Goal: Obtain resource: Obtain resource

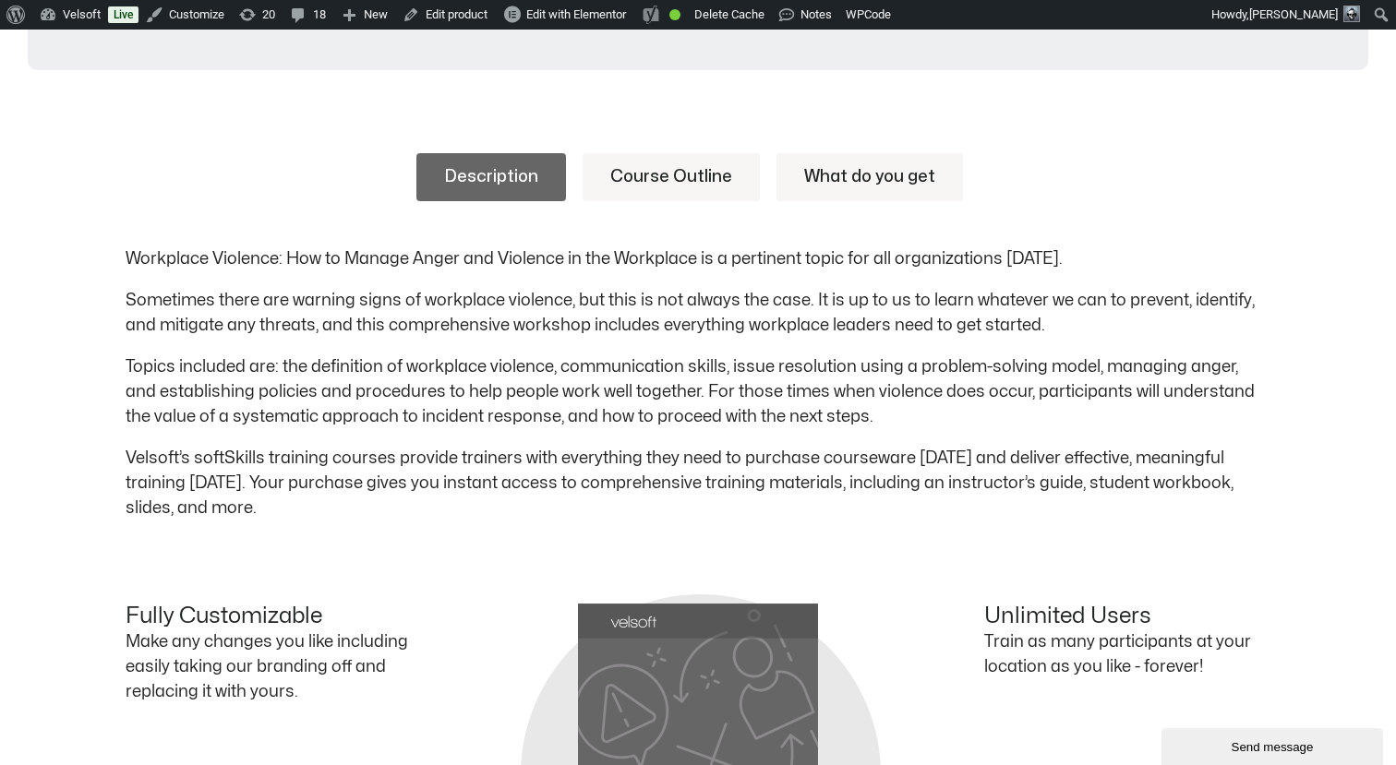
scroll to position [875, 0]
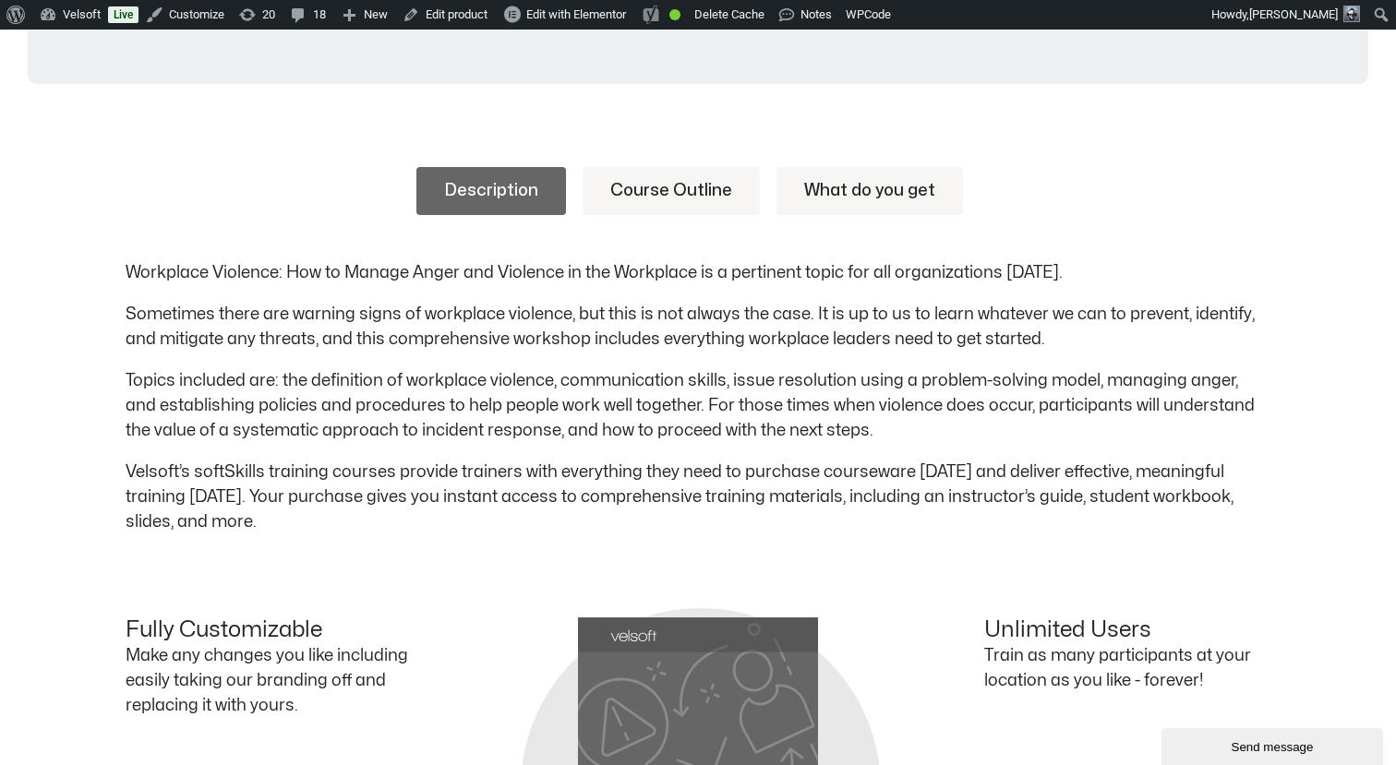
click at [676, 195] on link "Course Outline" at bounding box center [670, 191] width 177 height 48
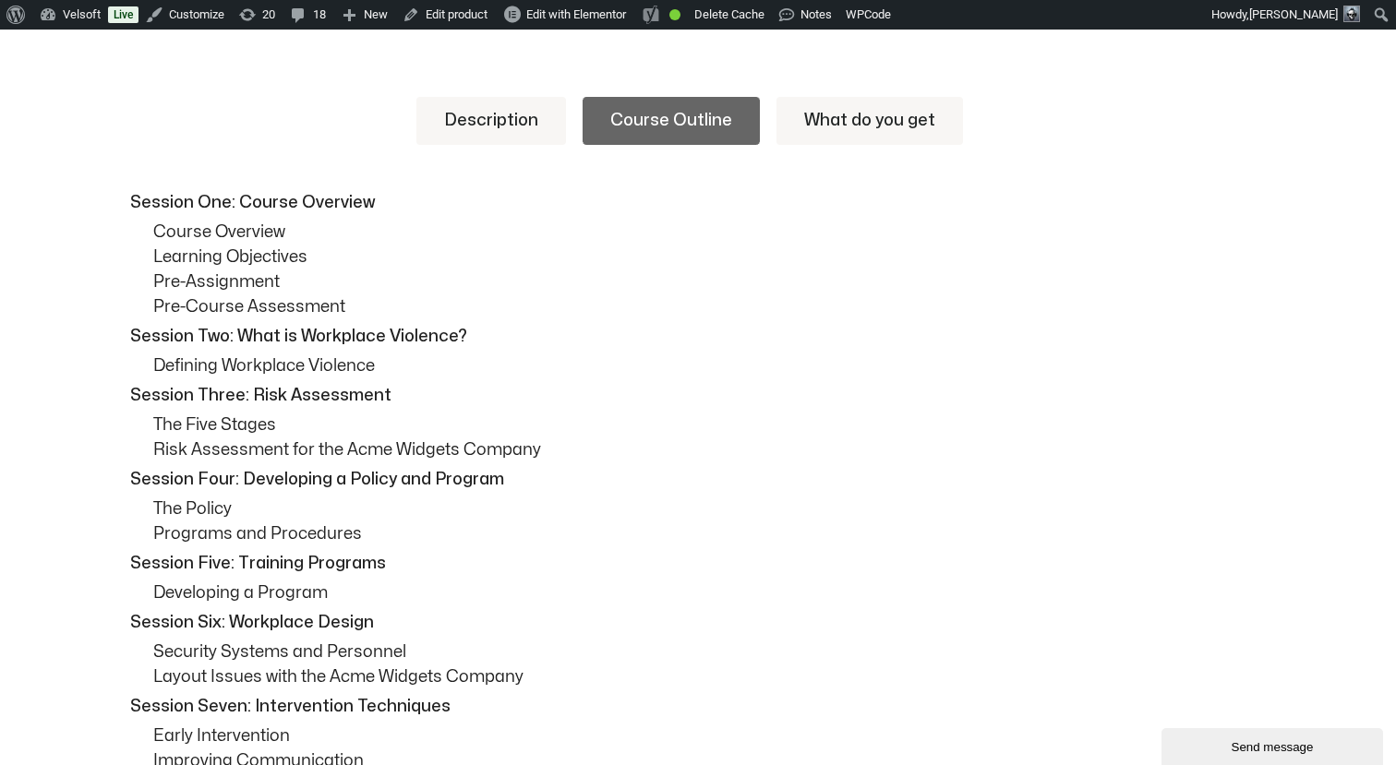
scroll to position [937, 0]
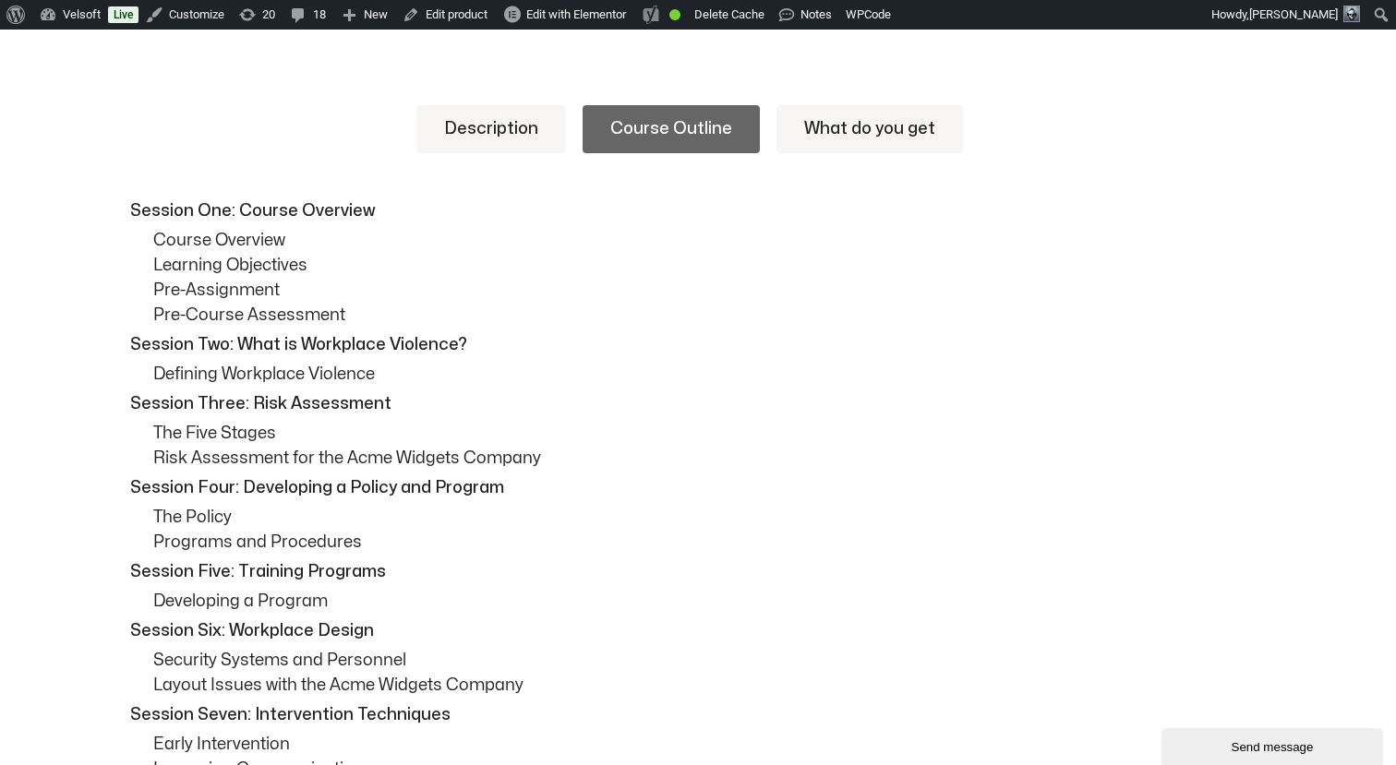
click at [502, 126] on link "Description" at bounding box center [491, 129] width 150 height 48
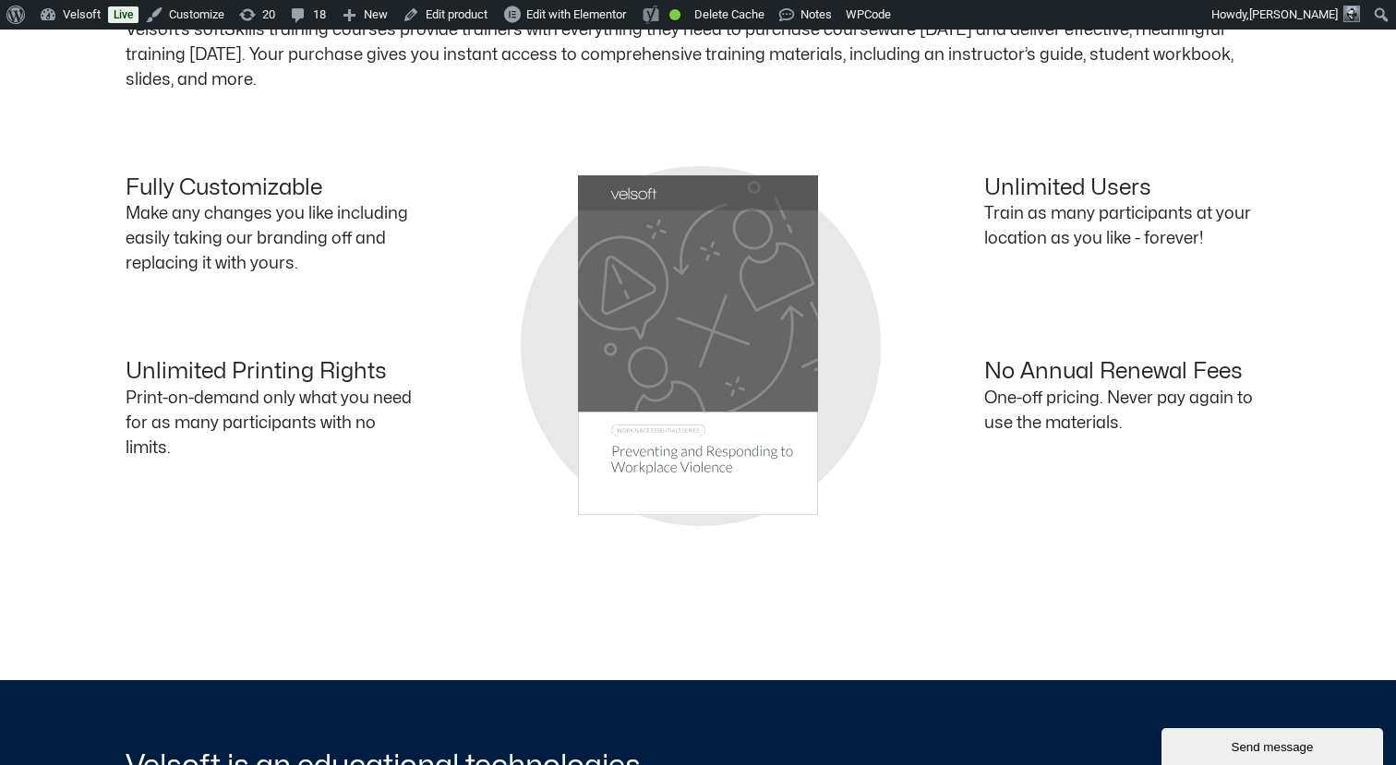
scroll to position [1318, 0]
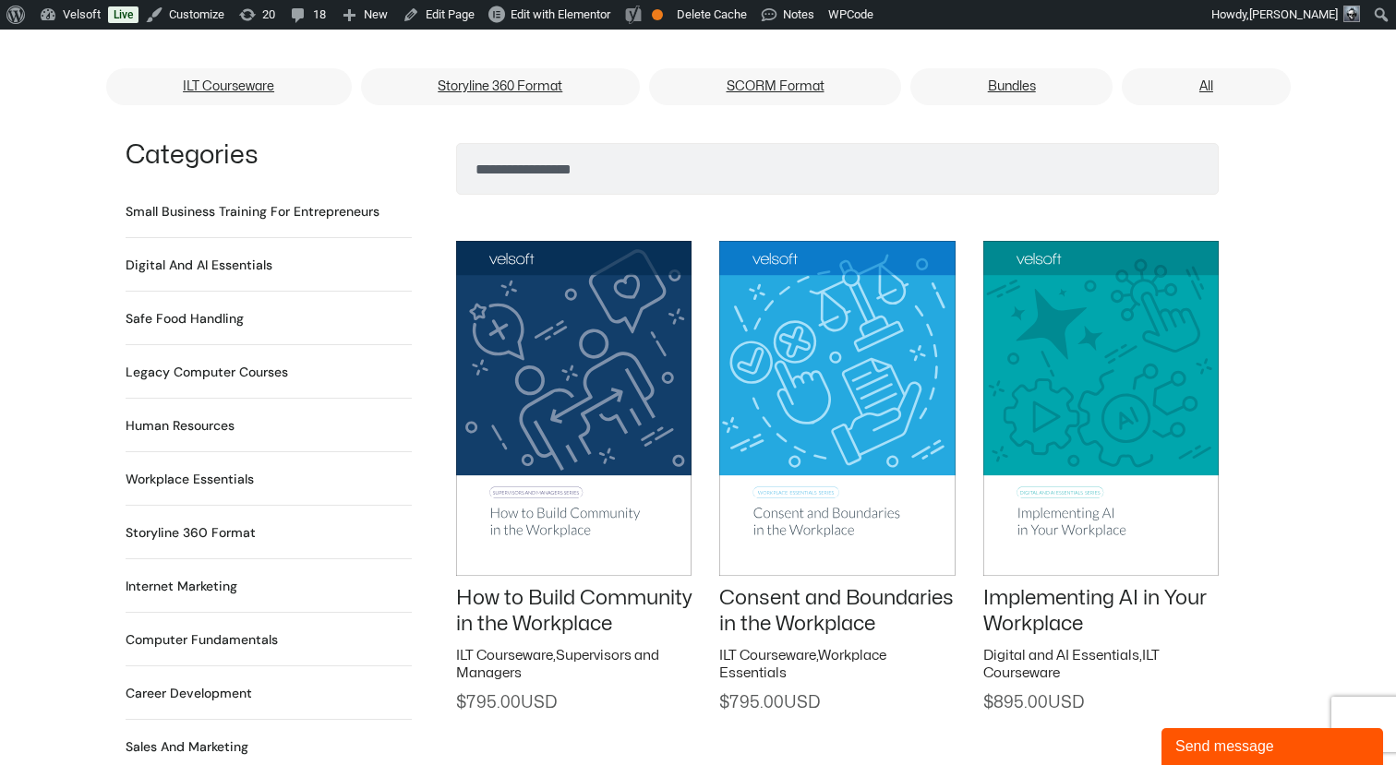
scroll to position [1263, 0]
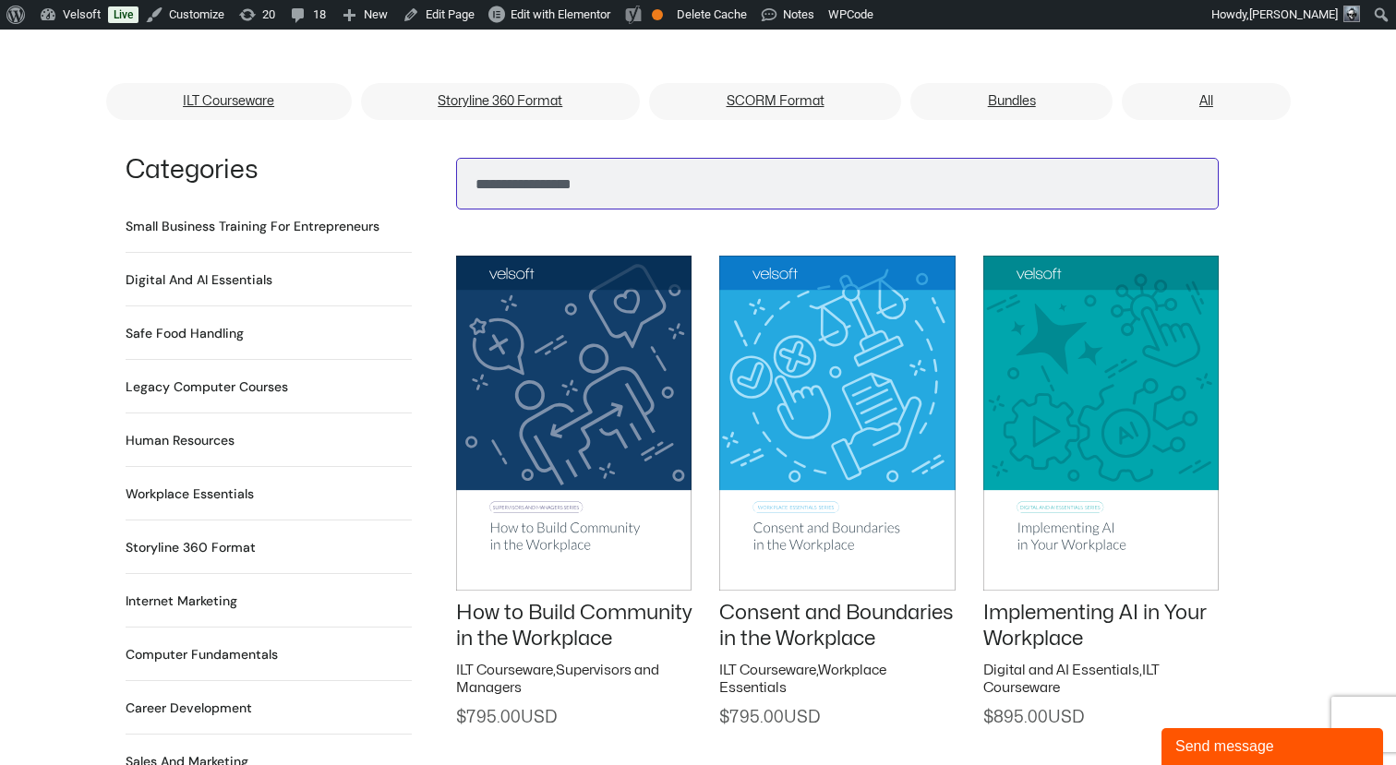
click at [537, 158] on input "Search" at bounding box center [837, 184] width 762 height 52
paste input "**********"
type input "**********"
click at [463, 157] on button "Search" at bounding box center [485, 179] width 44 height 44
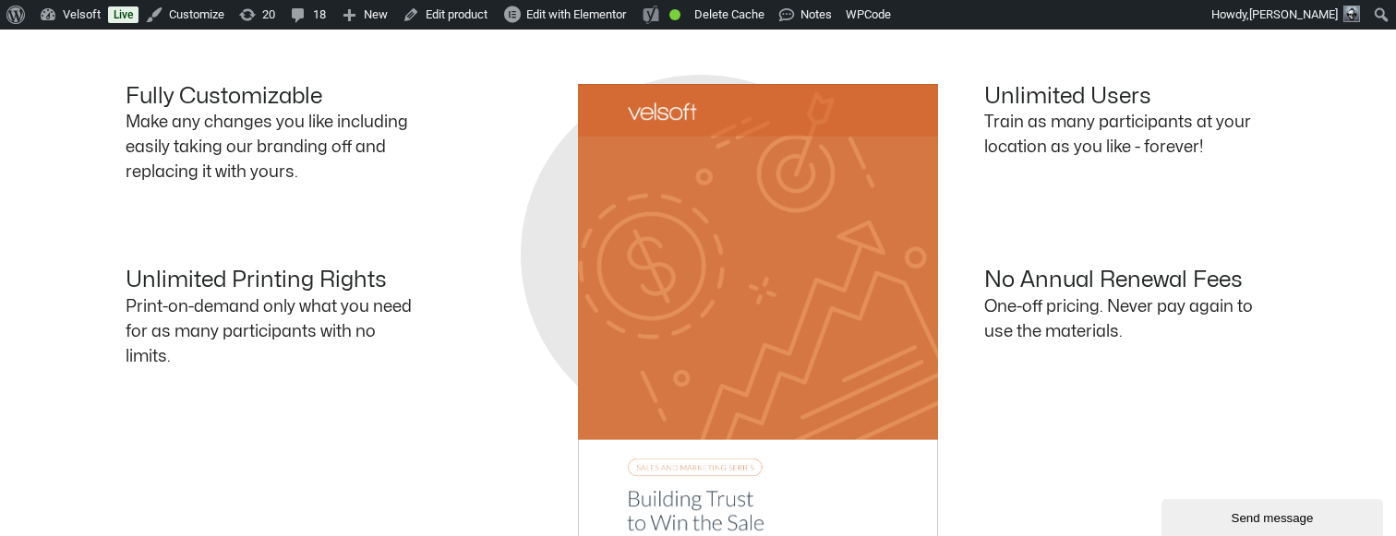
scroll to position [1460, 0]
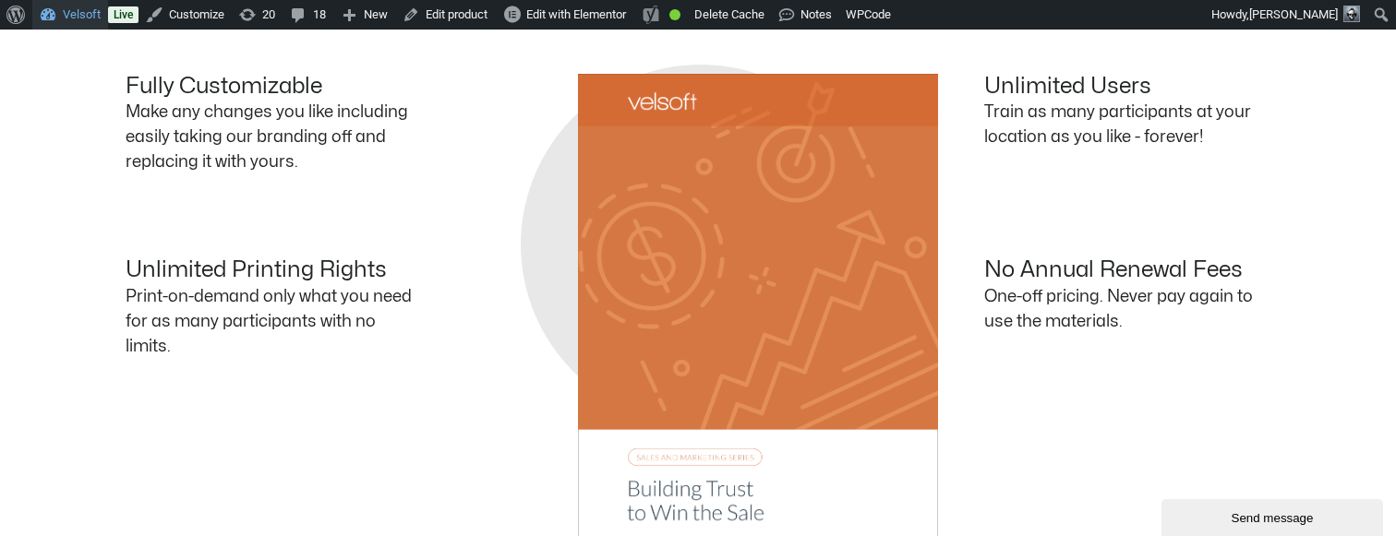
click at [77, 12] on link "Velsoft" at bounding box center [70, 15] width 76 height 30
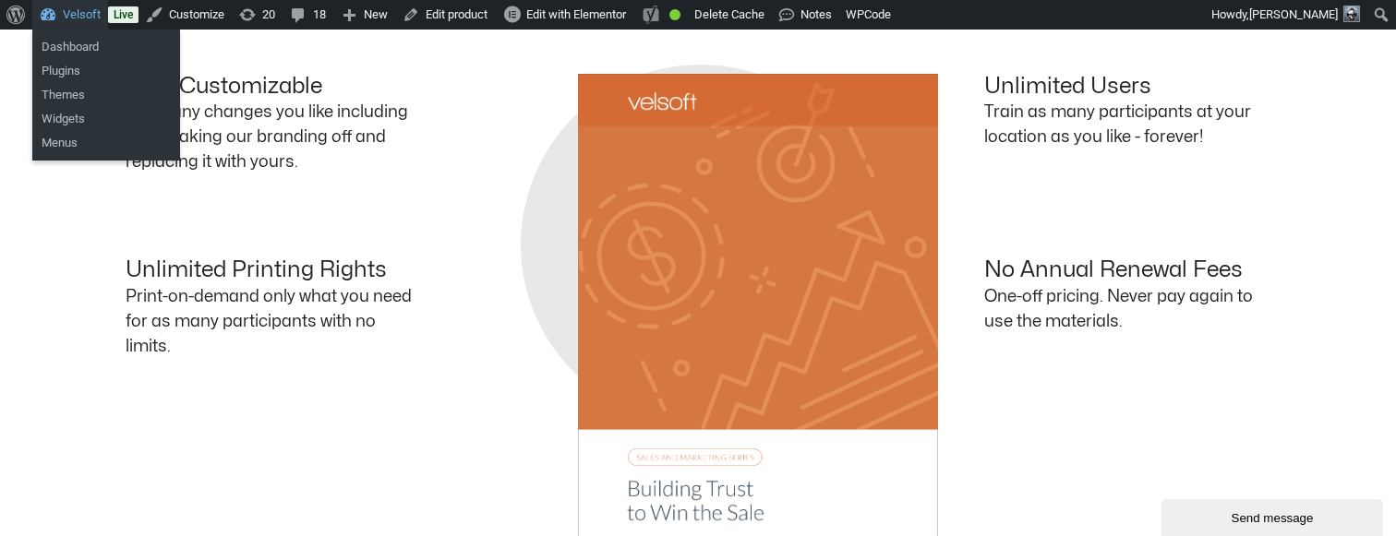
click at [85, 16] on link "Velsoft" at bounding box center [70, 15] width 76 height 30
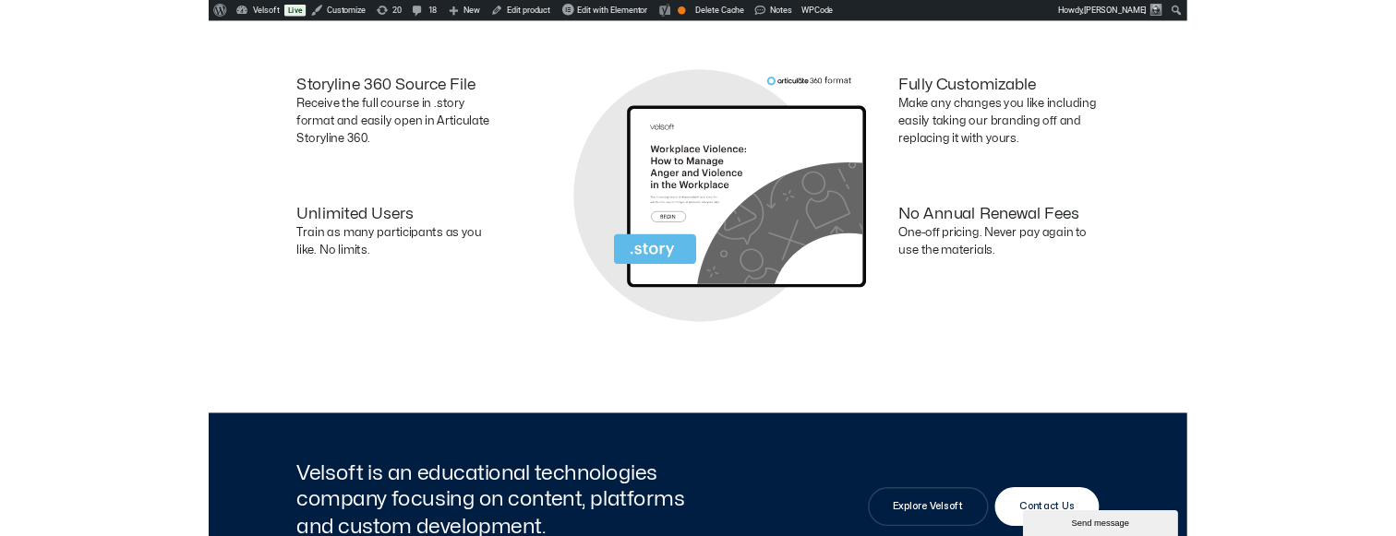
scroll to position [1242, 0]
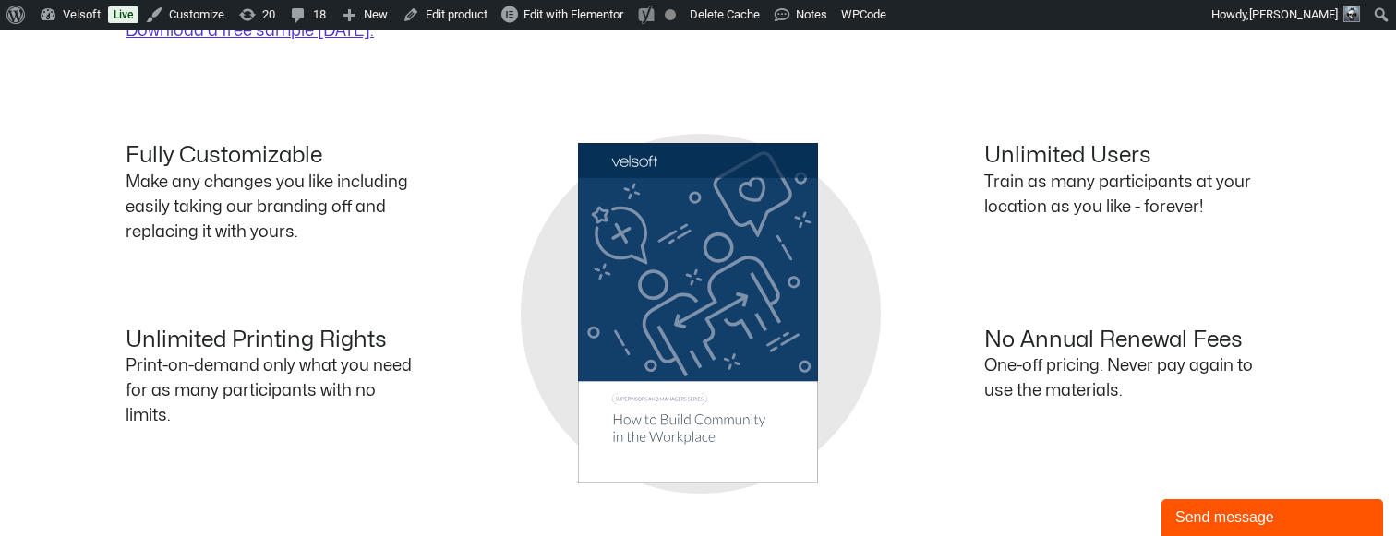
scroll to position [1182, 0]
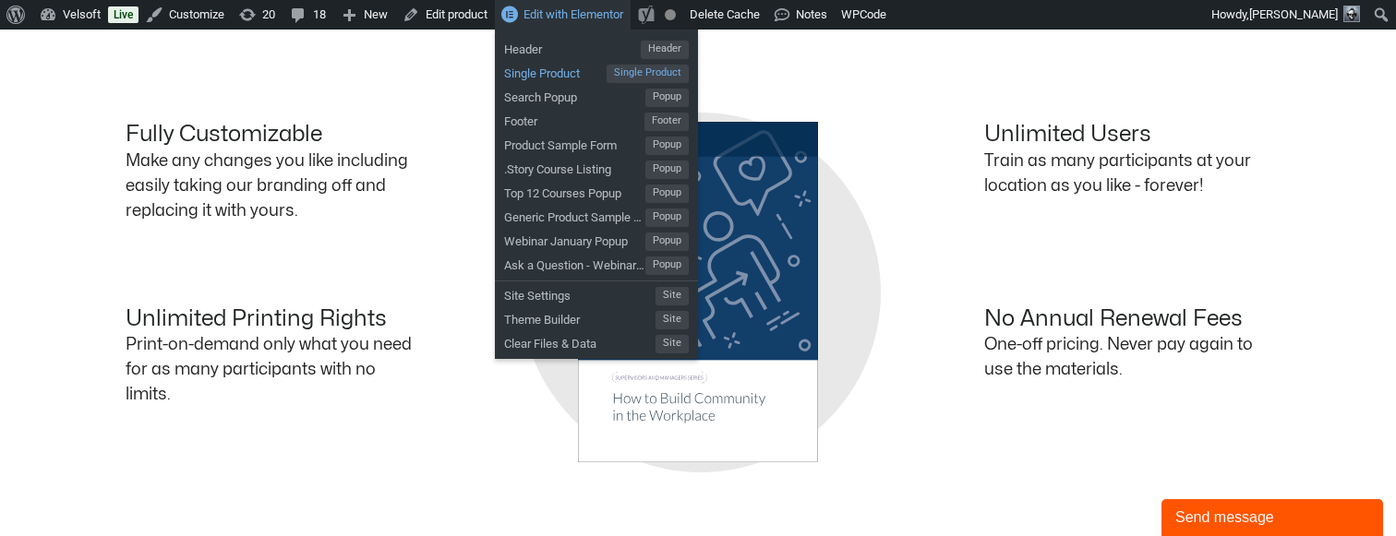
click at [579, 75] on span "Single Product" at bounding box center [555, 71] width 102 height 24
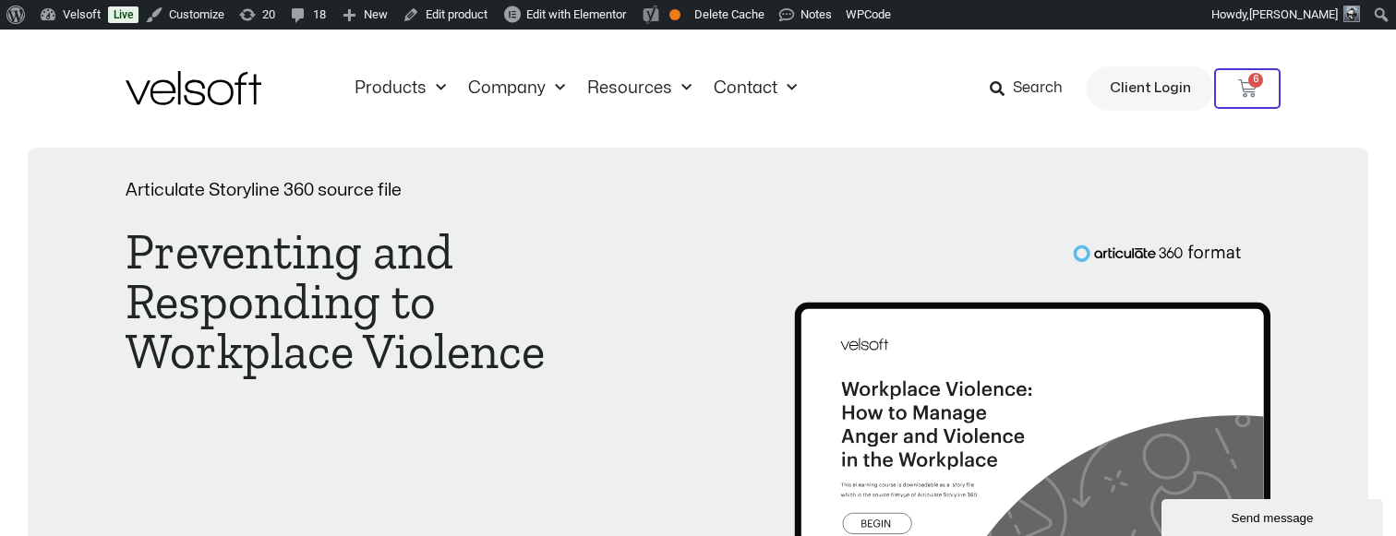
click at [224, 111] on div "Products All Products Content ILT Courseware Storyline 360 Courses SCORM Course…" at bounding box center [698, 89] width 1145 height 118
click at [227, 92] on img at bounding box center [194, 88] width 136 height 34
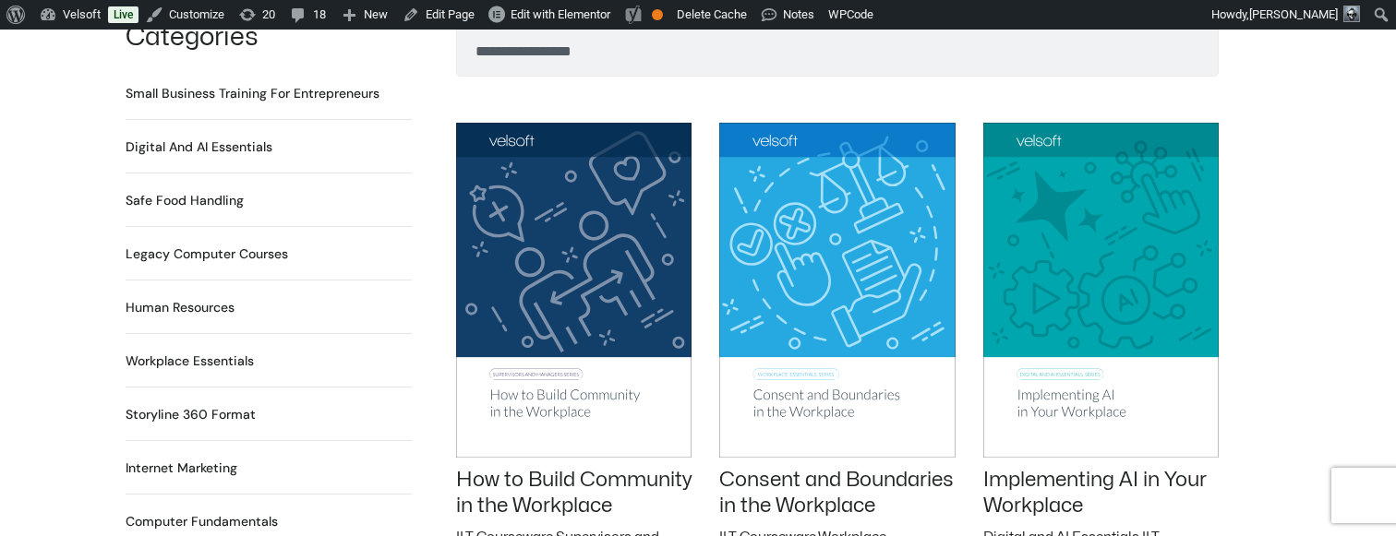
scroll to position [1432, 0]
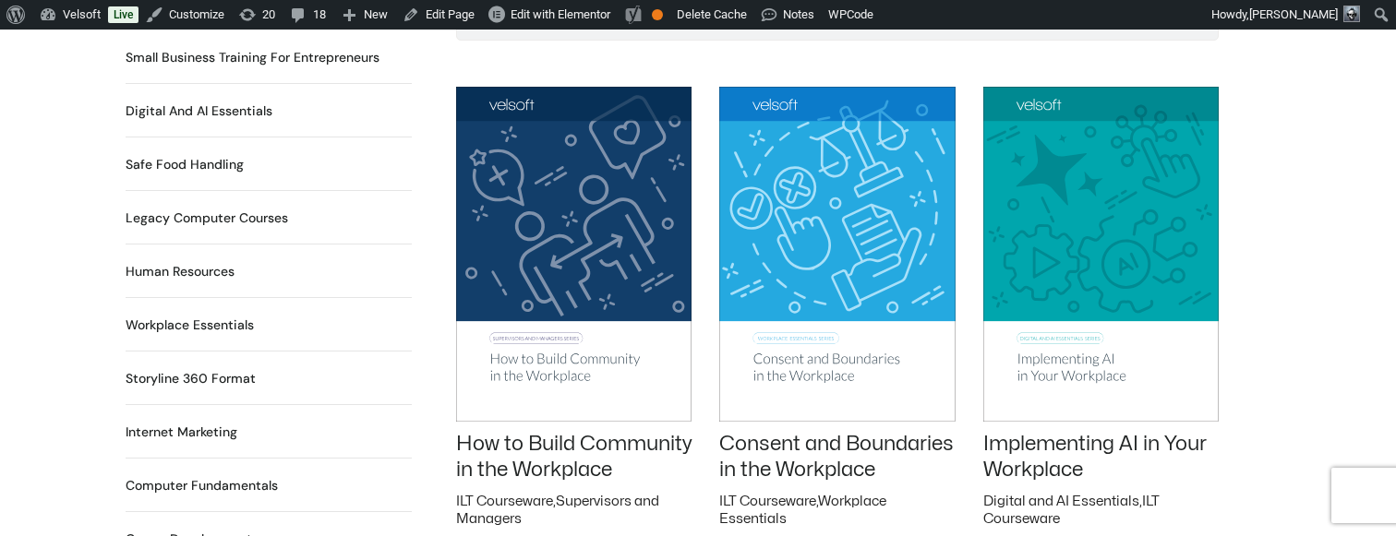
click at [534, 253] on img at bounding box center [573, 254] width 235 height 334
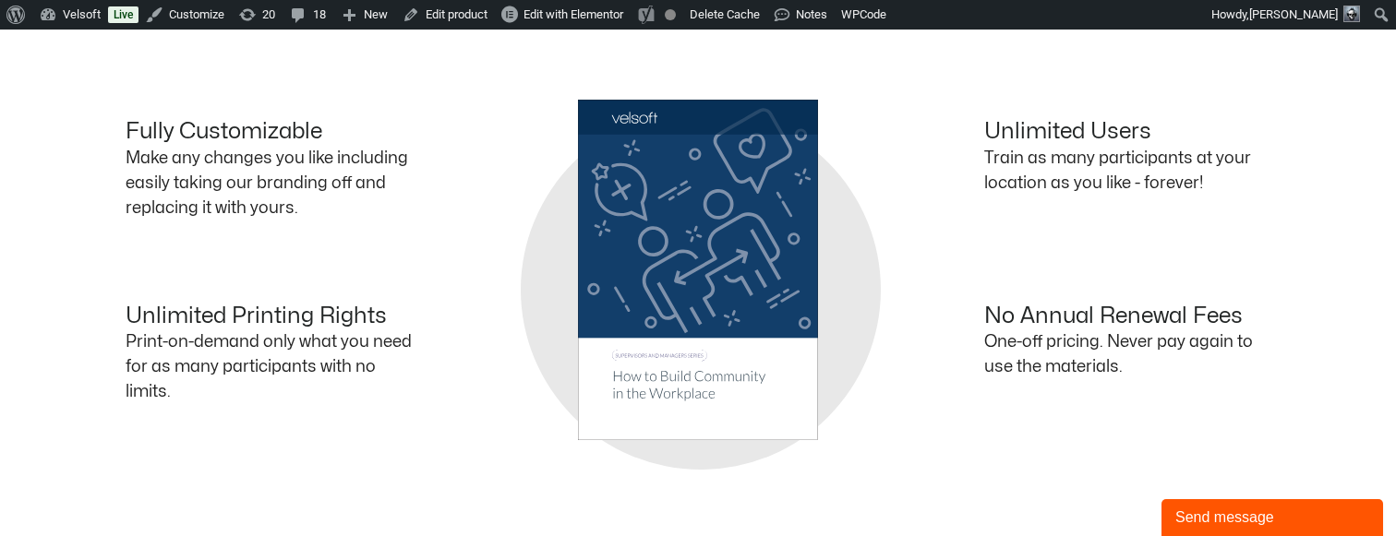
scroll to position [1190, 0]
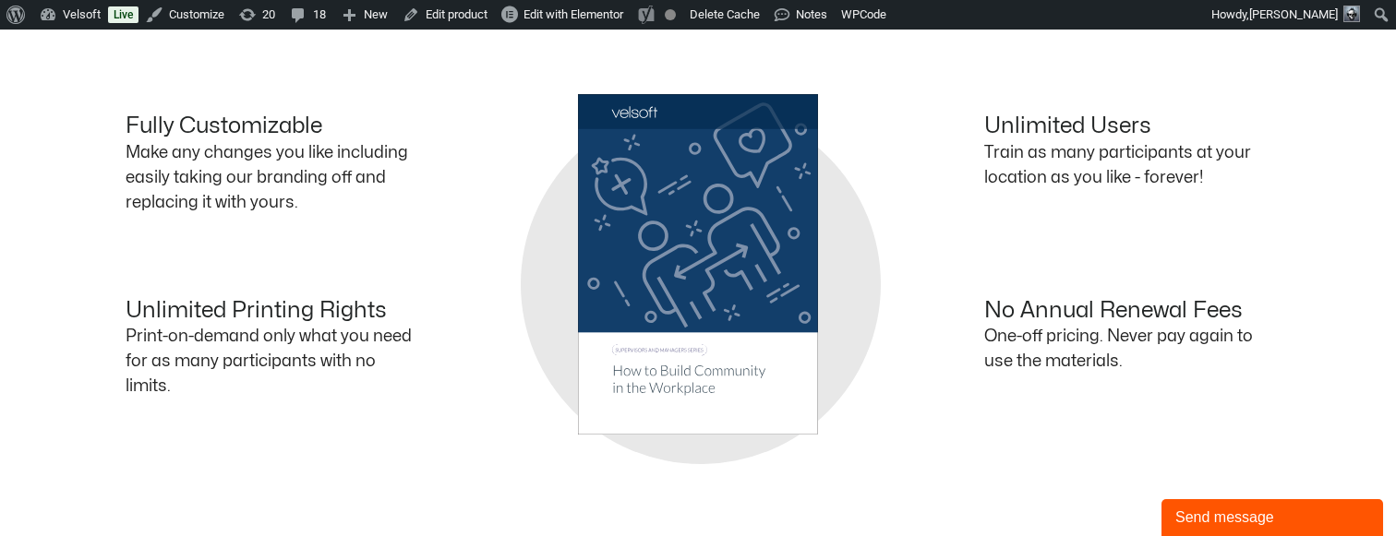
click at [1022, 343] on p "One-off pricing. Never pay again to use the materials." at bounding box center [1127, 349] width 286 height 50
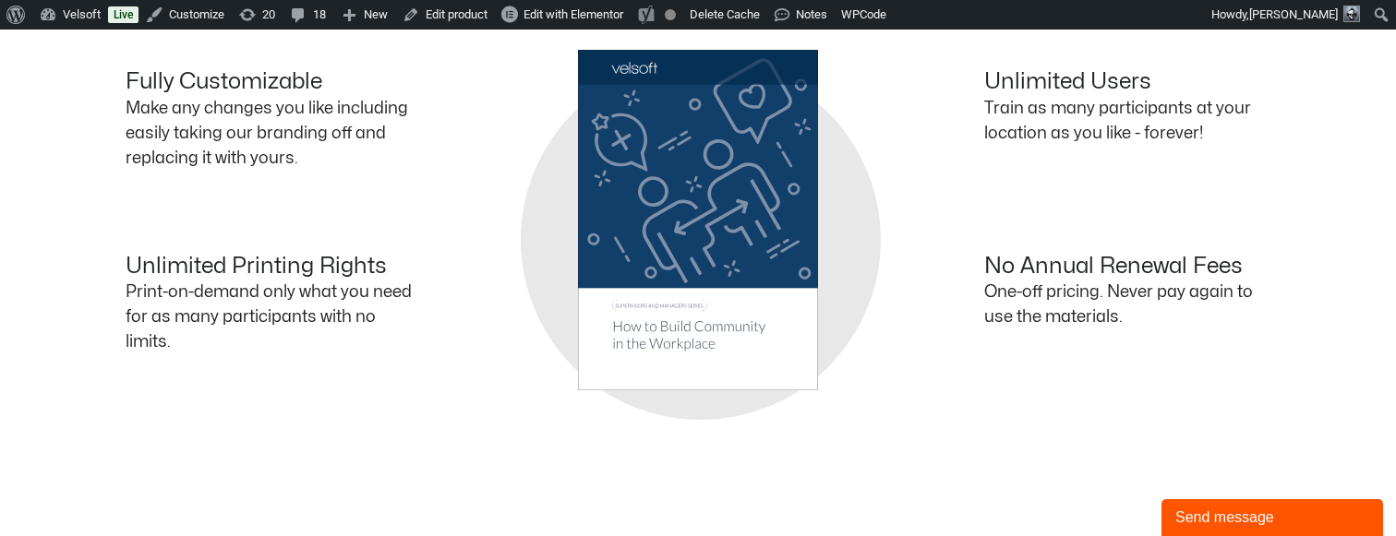
scroll to position [1235, 0]
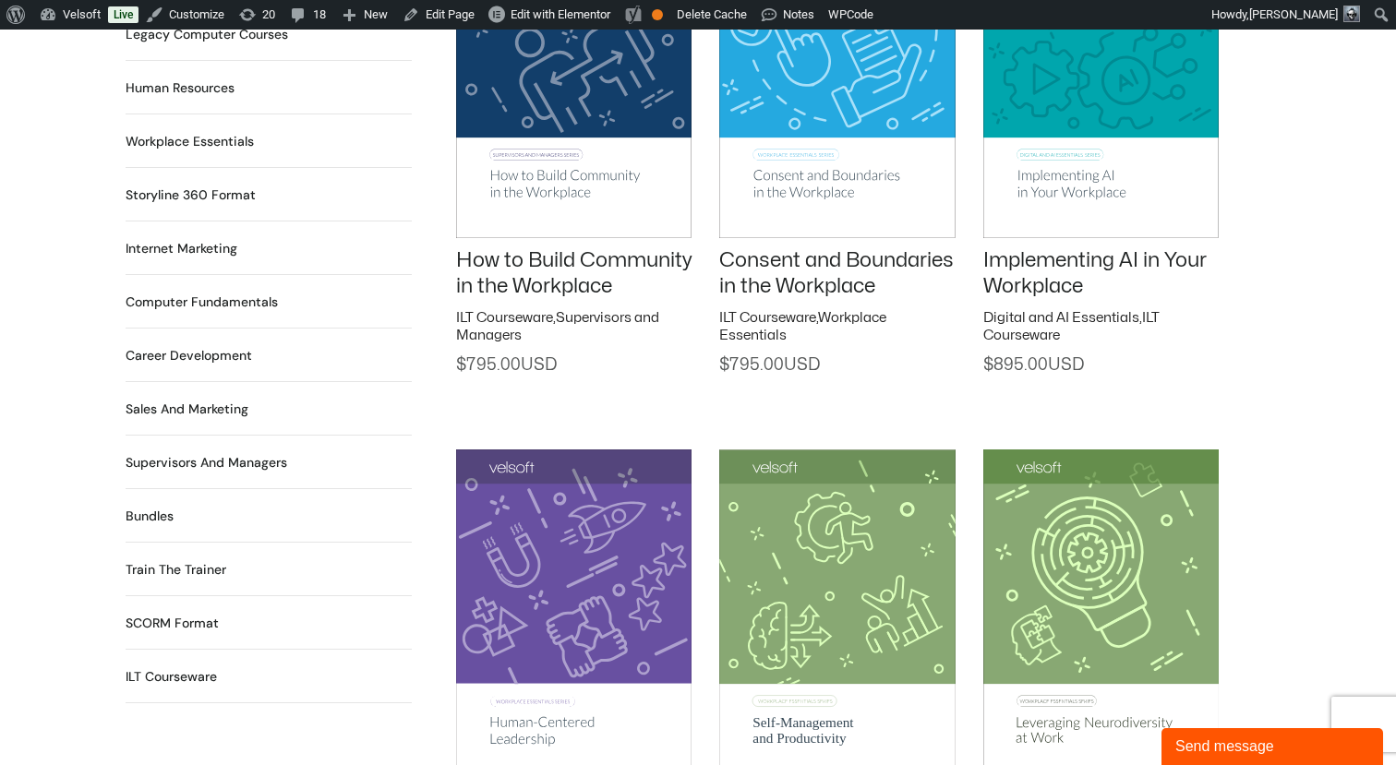
scroll to position [1649, 0]
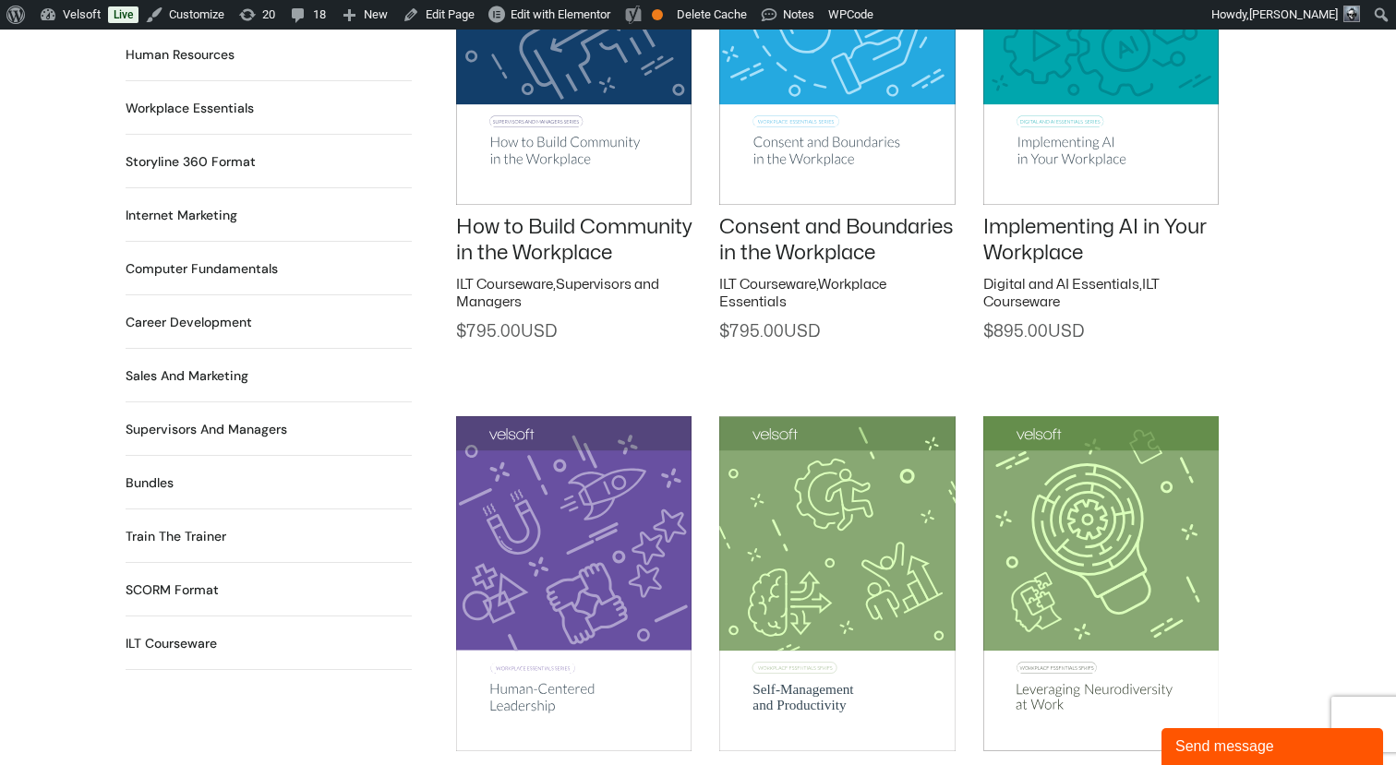
click at [153, 581] on h2 "SCORM Format 115 Products" at bounding box center [172, 590] width 93 height 19
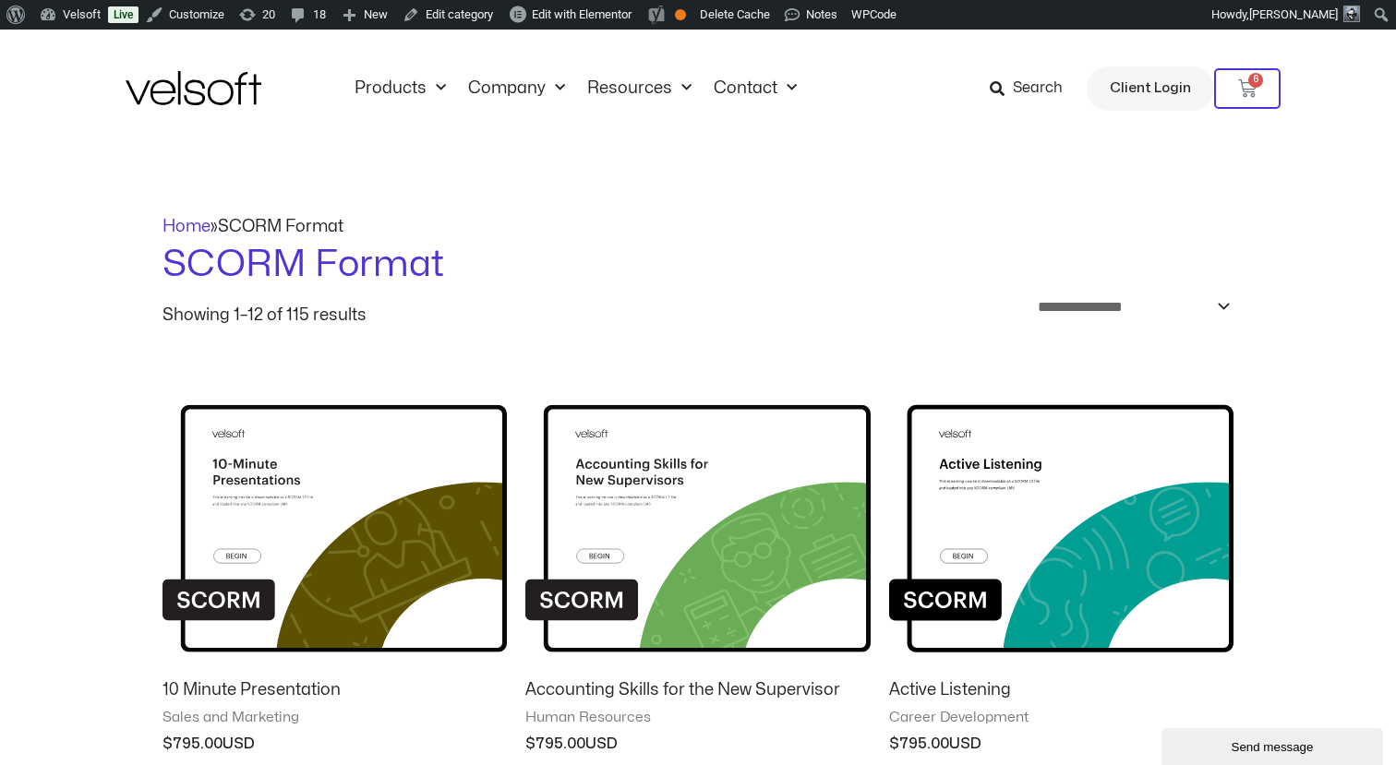
click at [387, 522] on img at bounding box center [334, 515] width 344 height 300
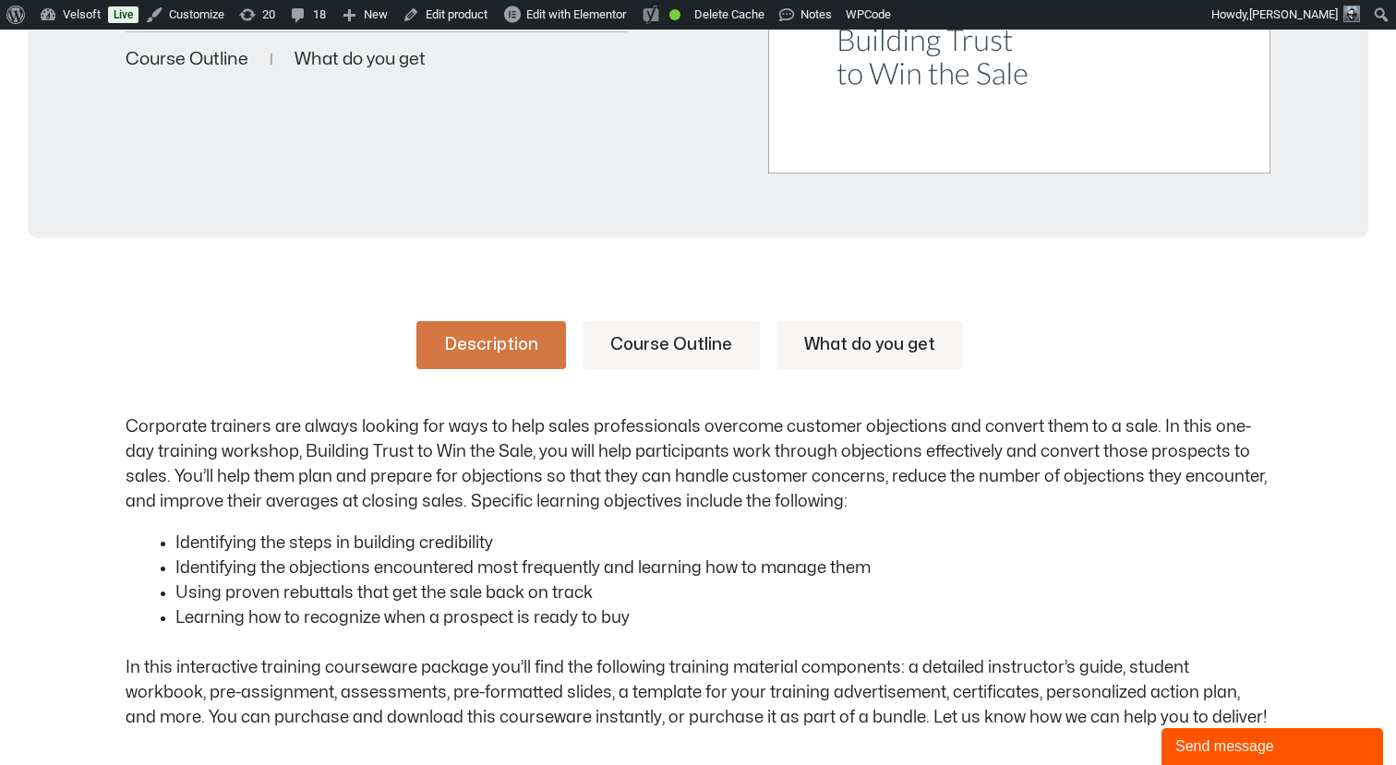
scroll to position [715, 0]
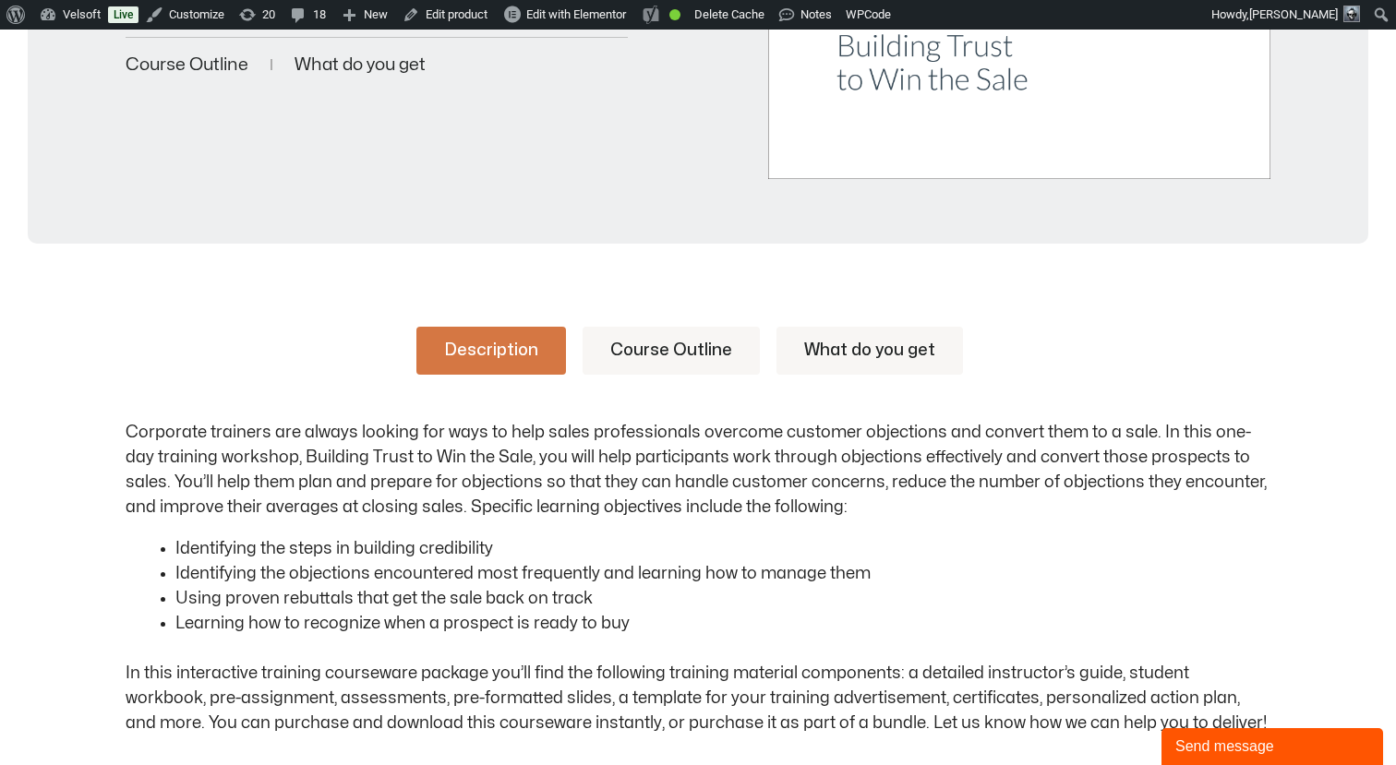
click at [692, 351] on link "Course Outline" at bounding box center [670, 351] width 177 height 48
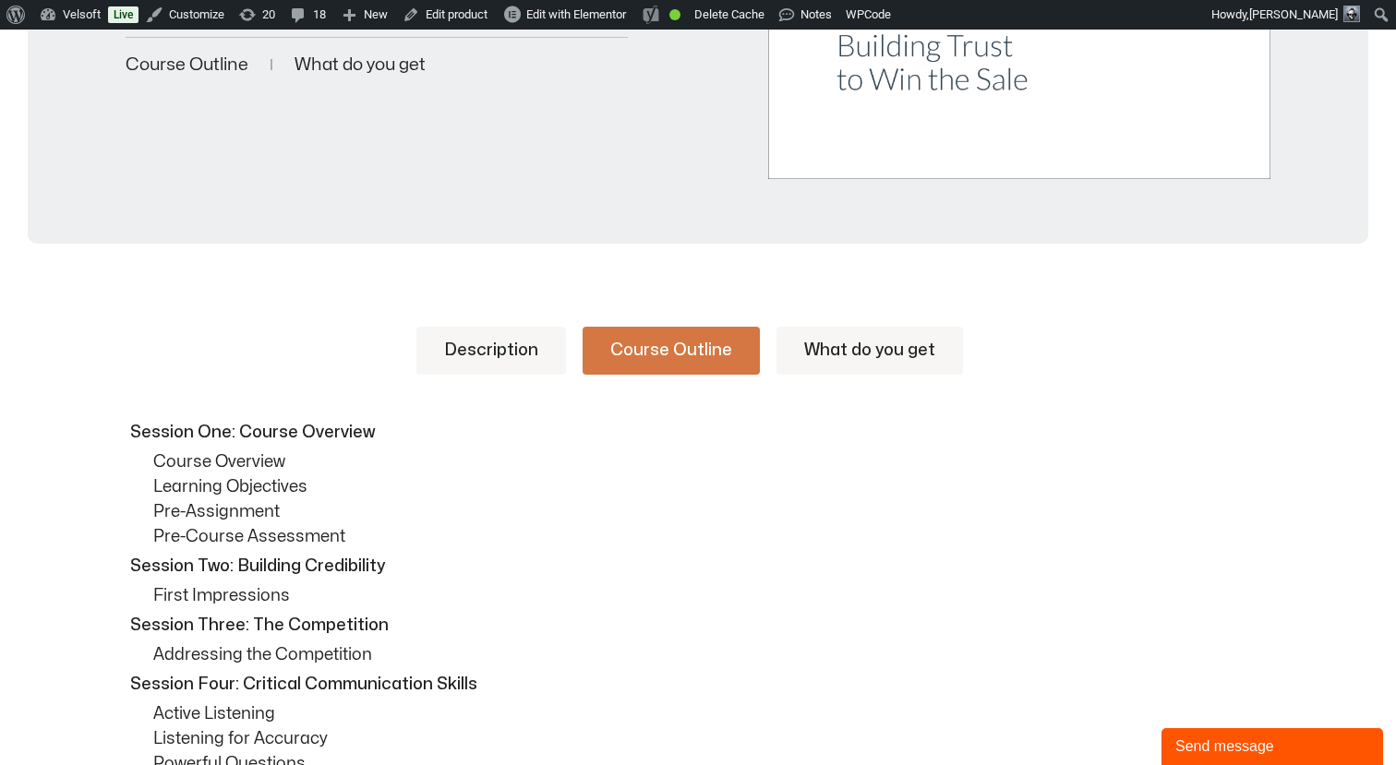
click at [813, 347] on link "What do you get" at bounding box center [869, 351] width 186 height 48
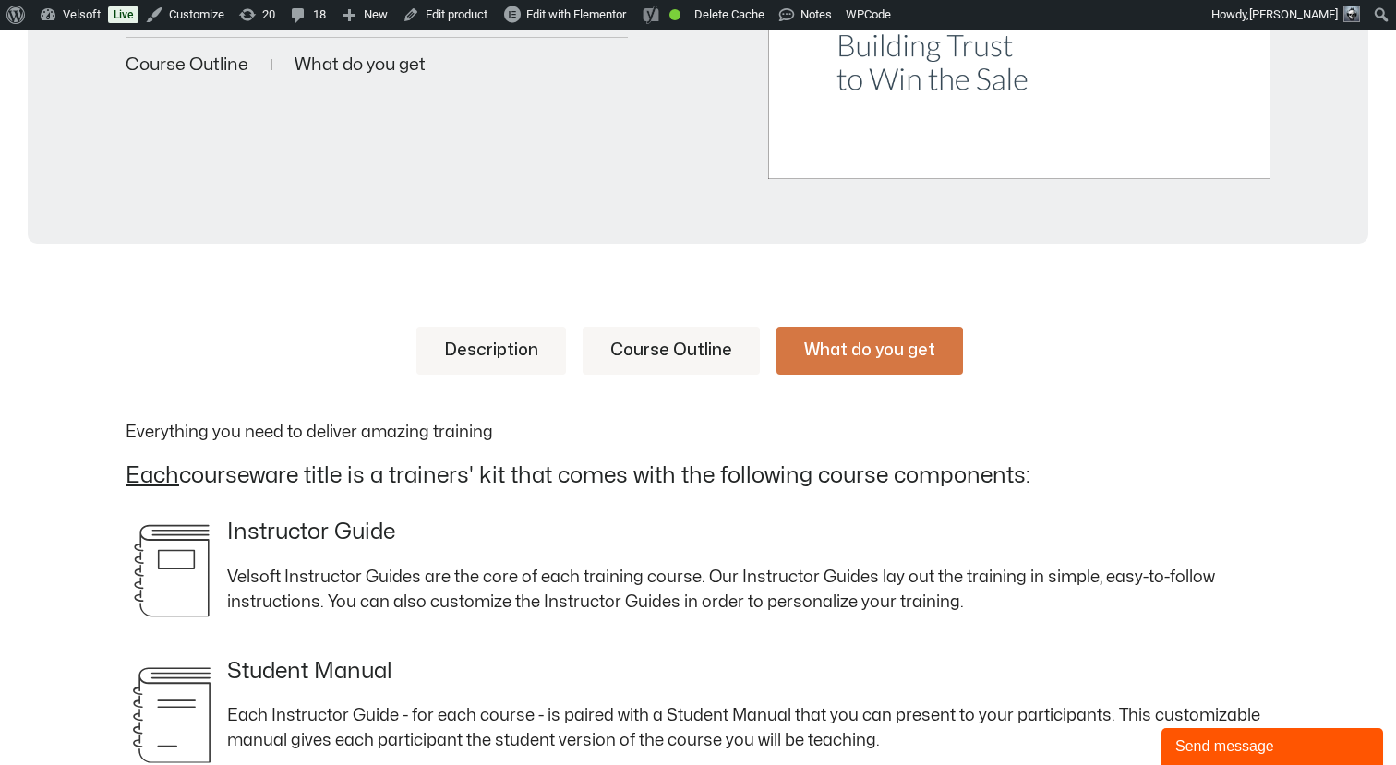
click at [539, 344] on link "Description" at bounding box center [491, 351] width 150 height 48
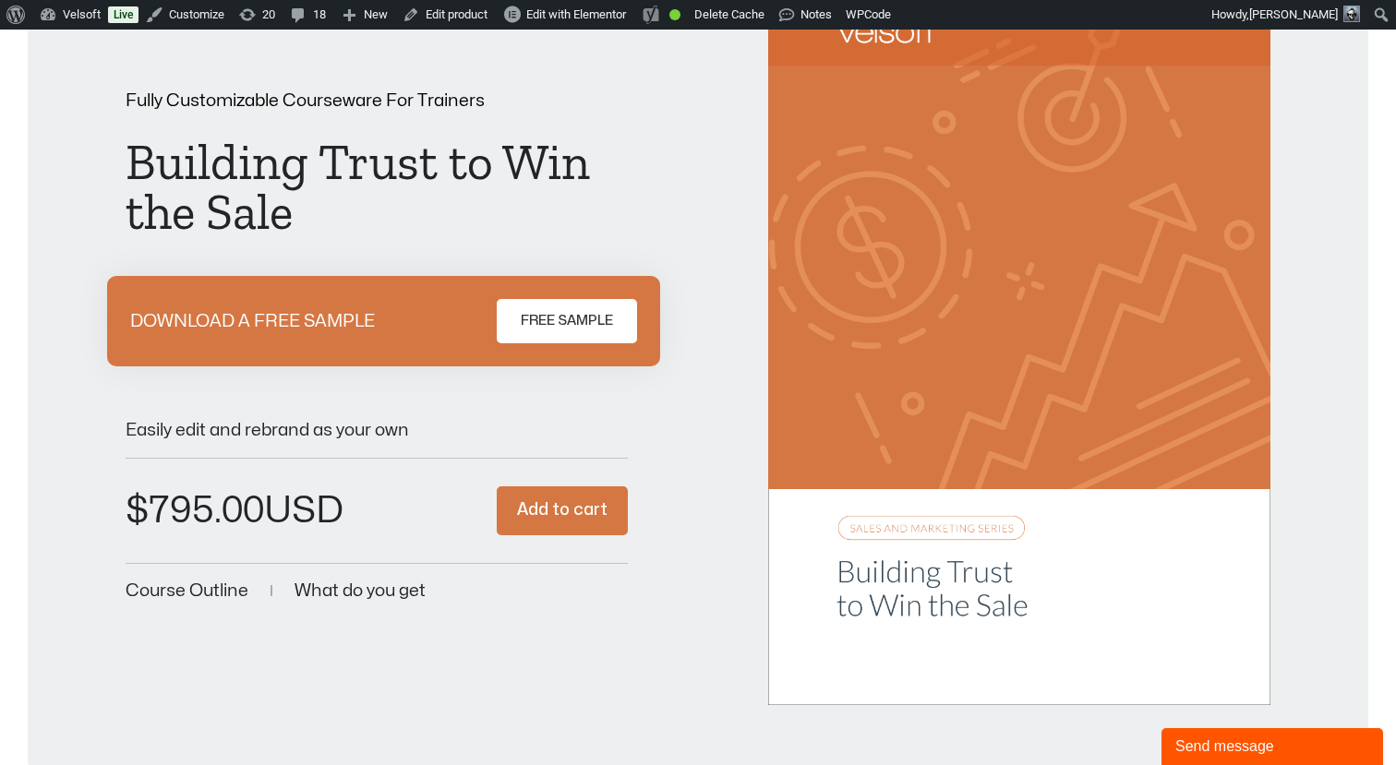
scroll to position [0, 0]
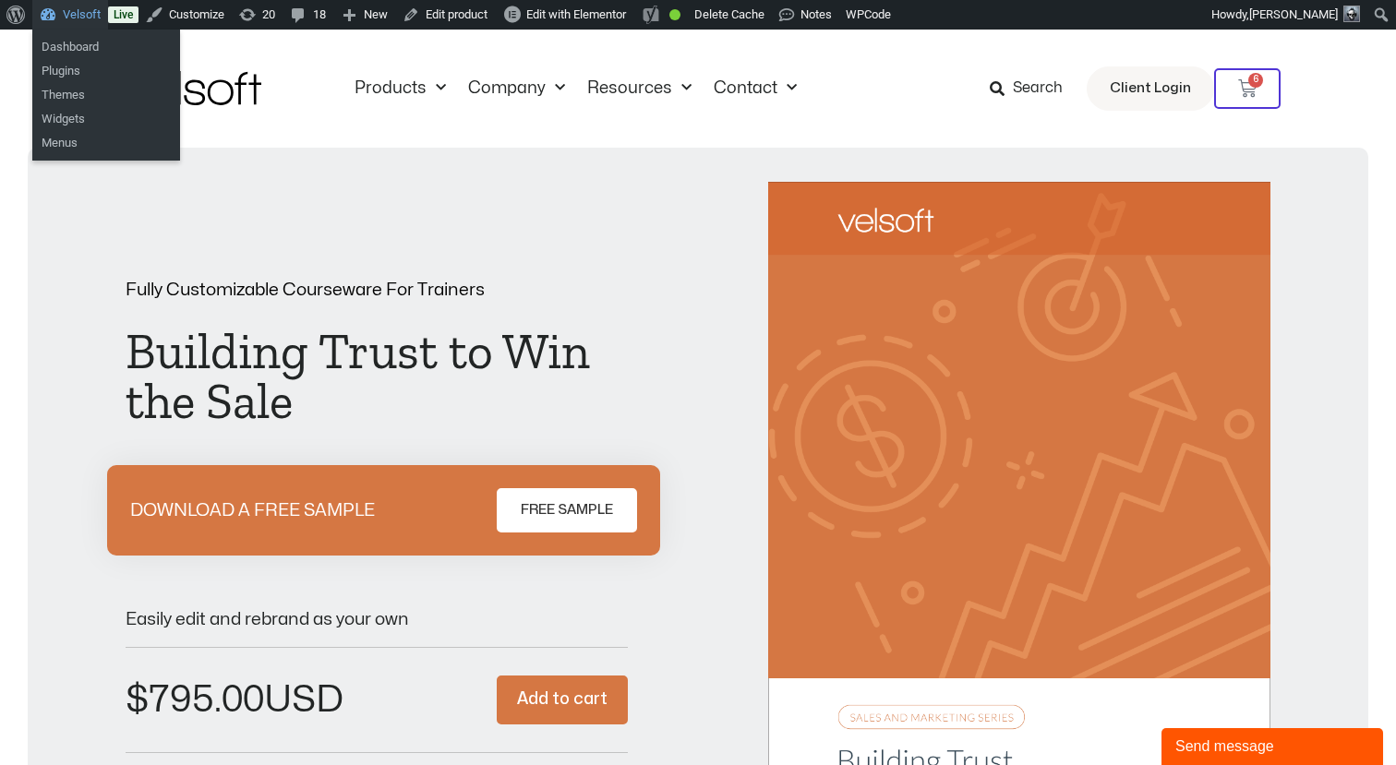
click at [78, 14] on link "Velsoft" at bounding box center [70, 15] width 76 height 30
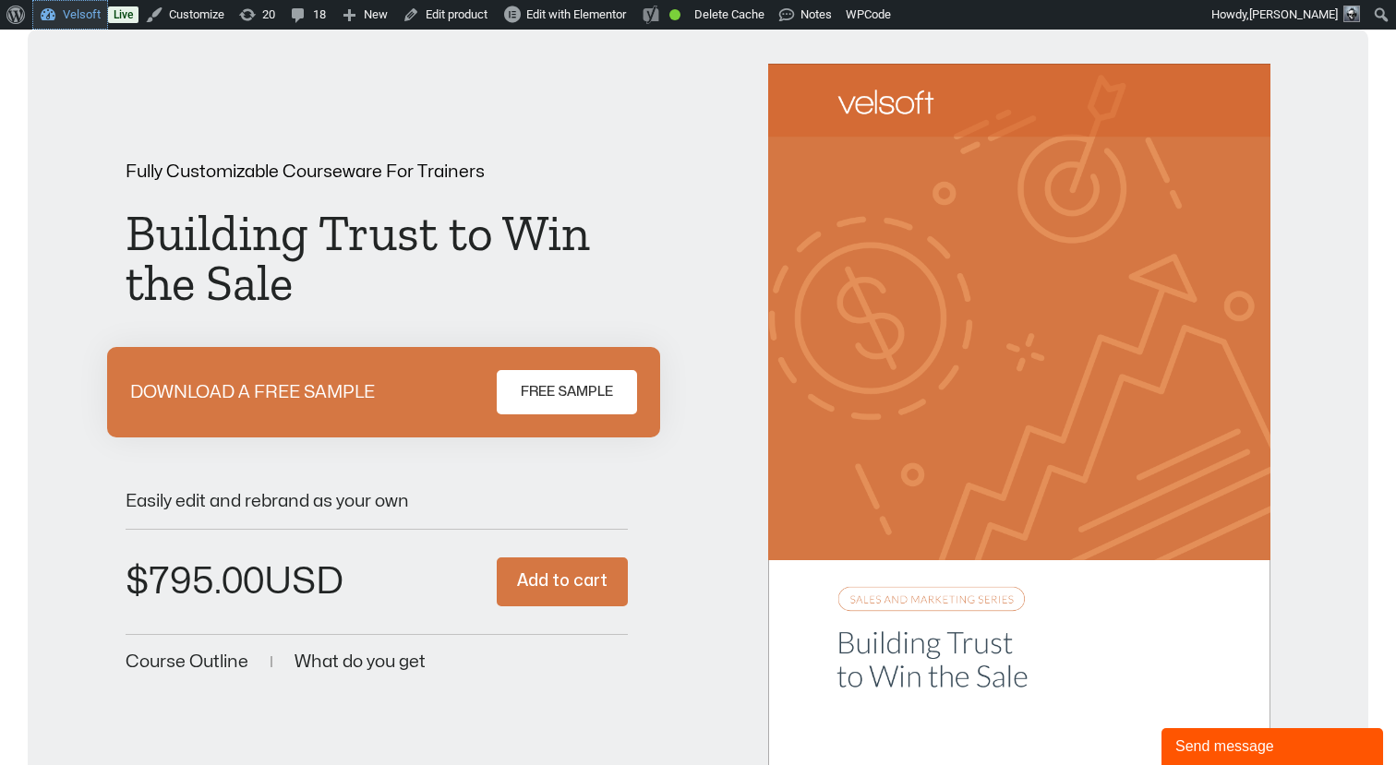
scroll to position [157, 0]
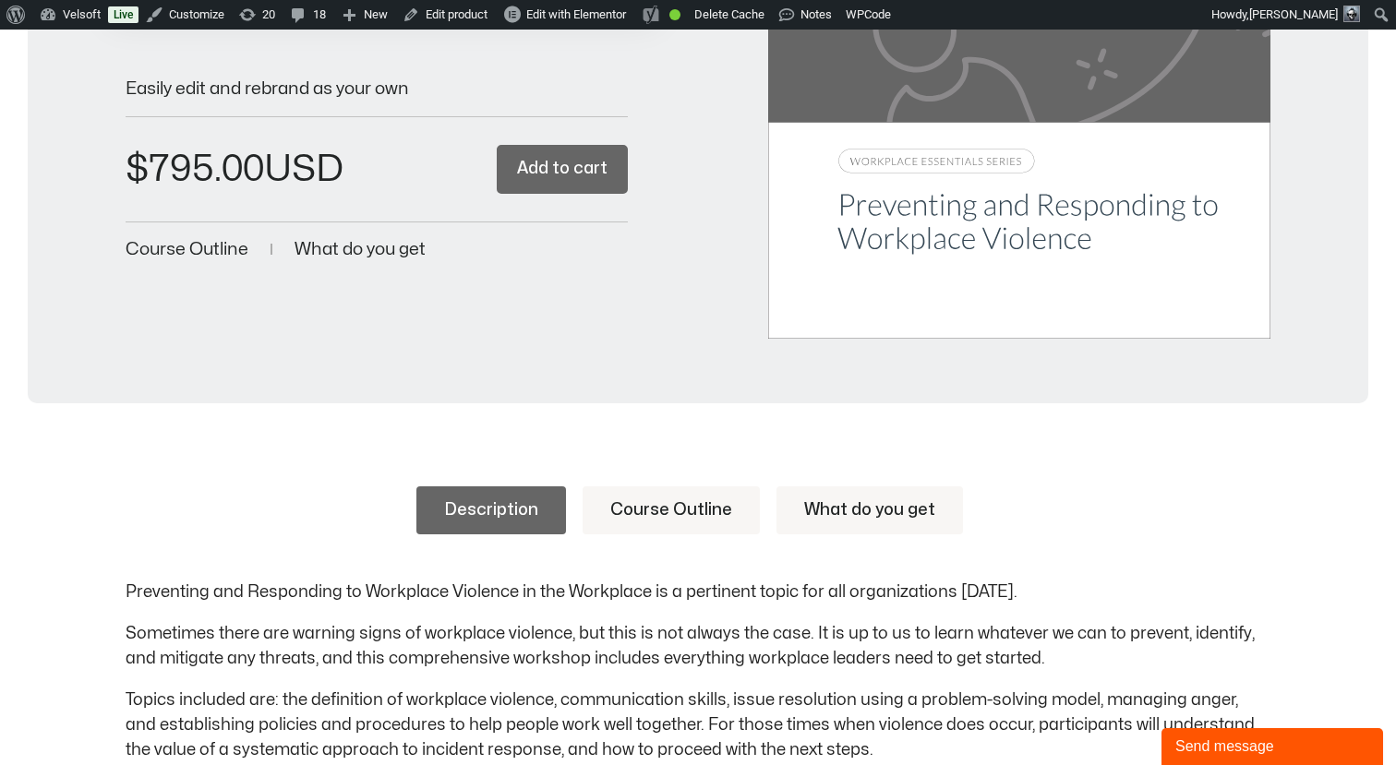
scroll to position [391, 0]
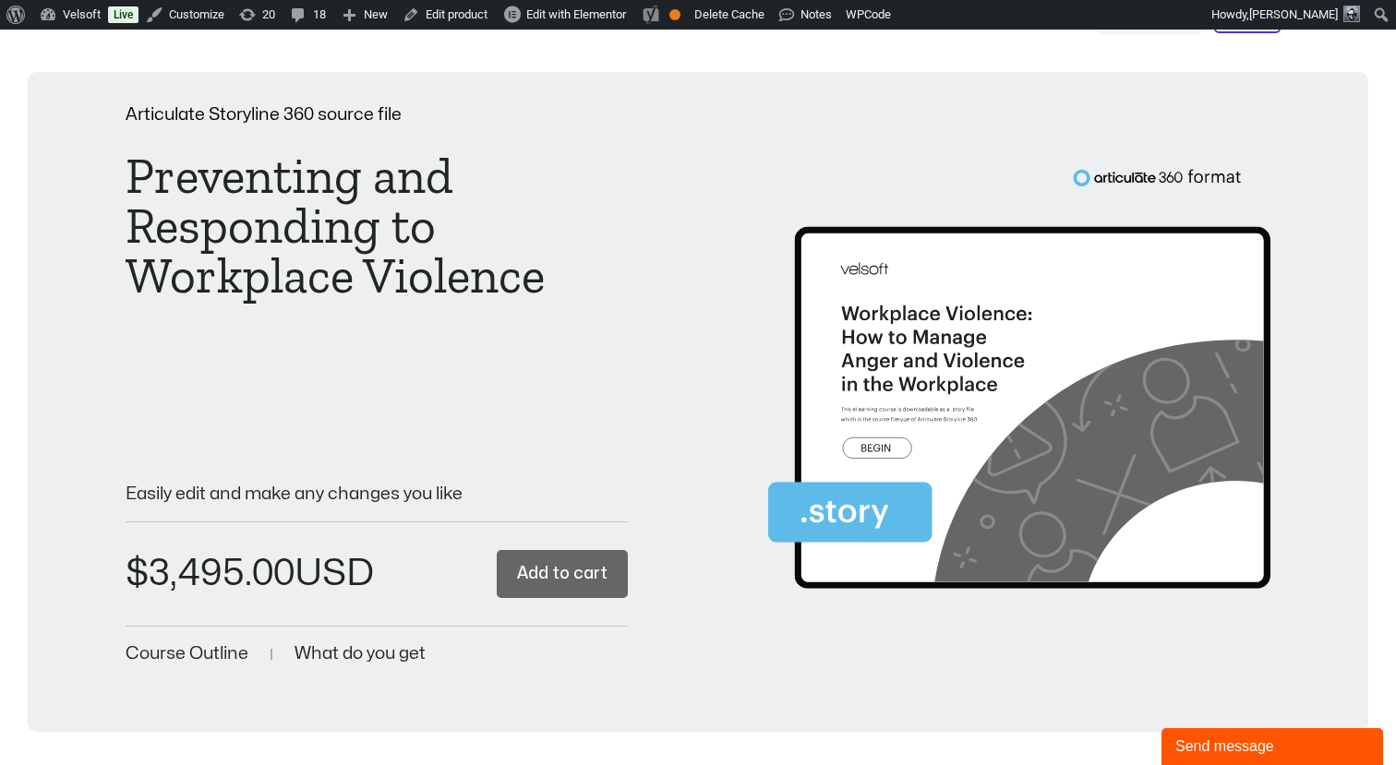
scroll to position [77, 0]
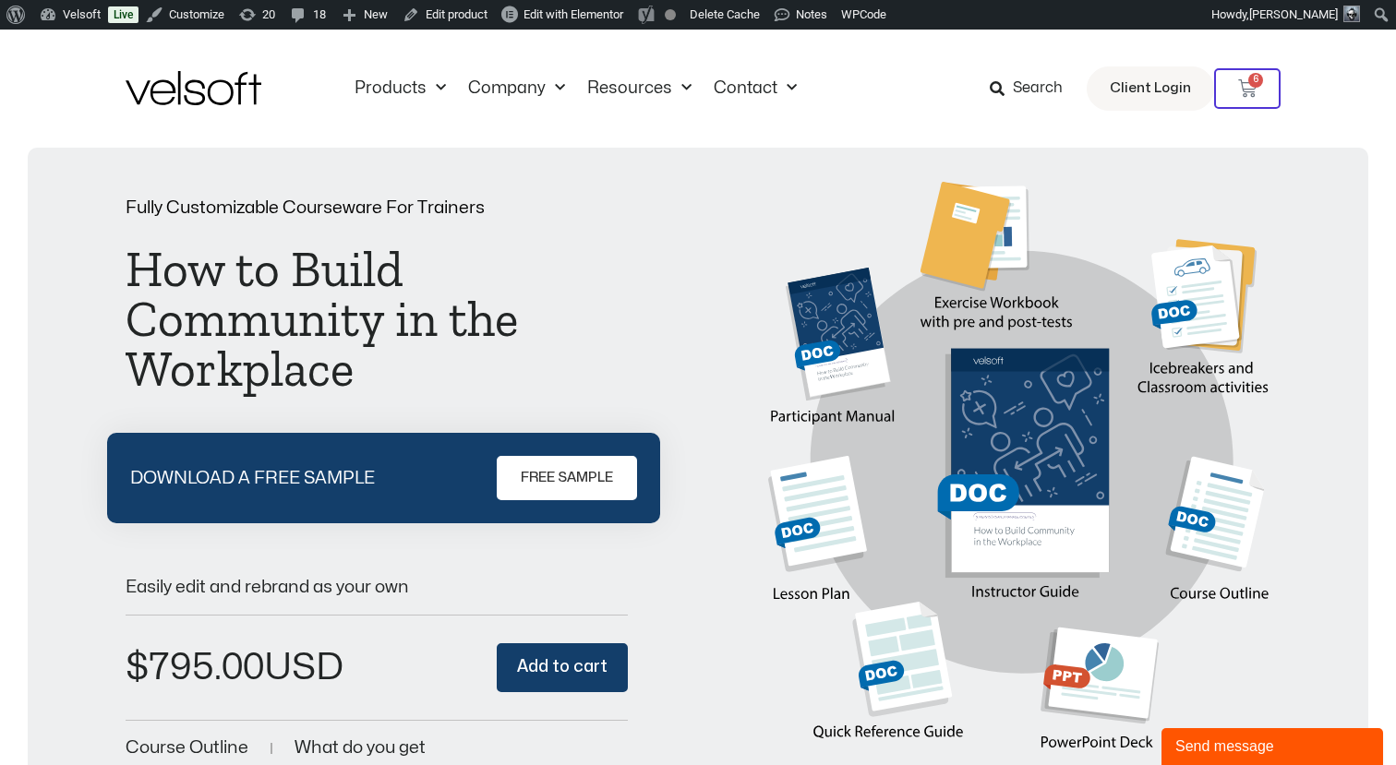
click at [624, 245] on h1 "How to Build Community in the Workplace" at bounding box center [377, 320] width 502 height 150
click at [574, 489] on link "FREE SAMPLE" at bounding box center [567, 478] width 140 height 44
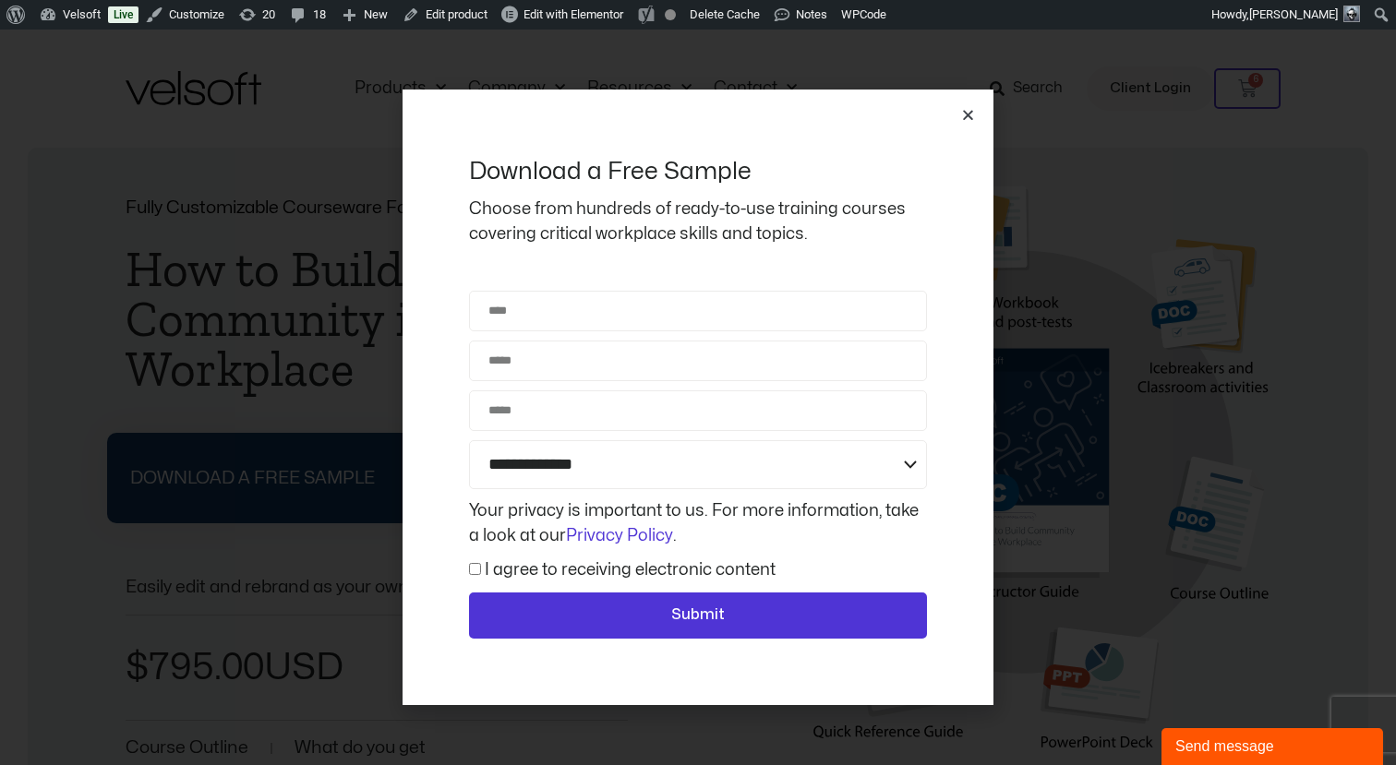
click at [966, 114] on icon "Close" at bounding box center [968, 115] width 14 height 14
